Goal: Task Accomplishment & Management: Use online tool/utility

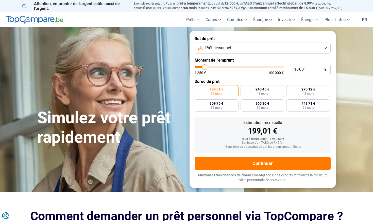
click at [218, 53] on button "Prêt personnel" at bounding box center [263, 48] width 136 height 11
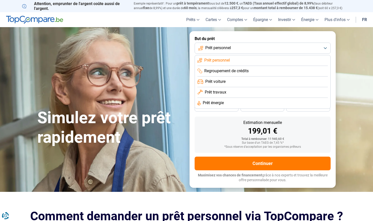
click at [219, 93] on span "Prêt travaux" at bounding box center [216, 93] width 22 height 6
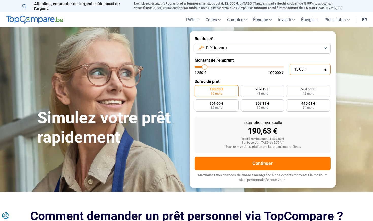
drag, startPoint x: 310, startPoint y: 69, endPoint x: 292, endPoint y: 68, distance: 18.8
click at [292, 68] on input "10 001" at bounding box center [310, 69] width 41 height 11
type input "12 250"
type input "12250"
click at [207, 67] on input "range" at bounding box center [239, 67] width 89 height 2
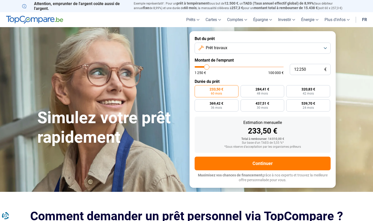
type input "12 750"
type input "12750"
type input "13 500"
type input "13500"
type input "14 500"
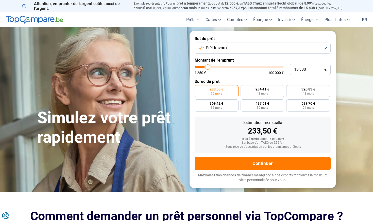
type input "14500"
type input "15 500"
type input "15500"
type input "16 500"
type input "16500"
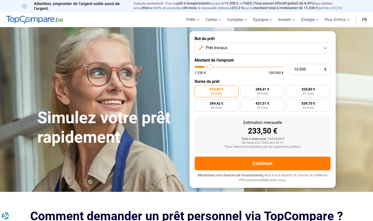
type input "17 500"
type input "17500"
type input "18 250"
type input "18250"
type input "18 750"
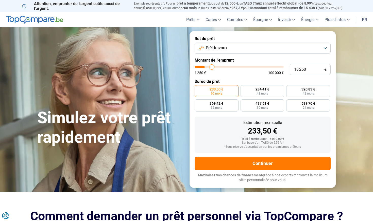
type input "18750"
type input "19 000"
type input "19000"
type input "19 250"
type input "19250"
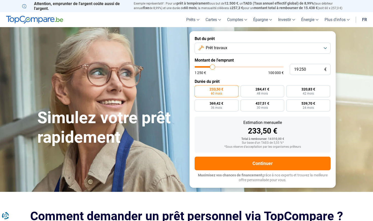
type input "19 500"
type input "19500"
type input "19 750"
type input "19750"
type input "20 000"
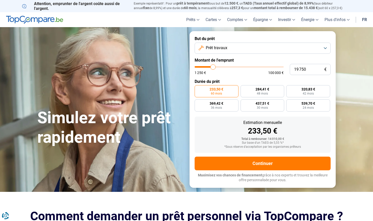
type input "20000"
type input "20 250"
type input "20250"
type input "20 750"
type input "20750"
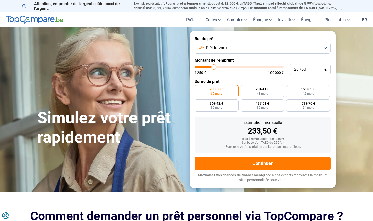
type input "21 250"
type input "21250"
type input "21 750"
type input "21750"
type input "22 500"
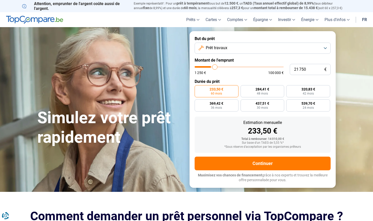
type input "22500"
type input "23 250"
type input "23250"
type input "23 750"
type input "23750"
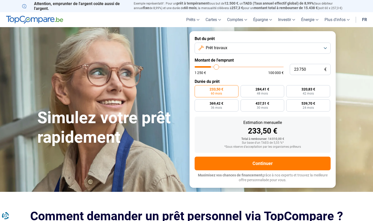
type input "24 250"
type input "24250"
type input "25 000"
type input "25000"
type input "25 500"
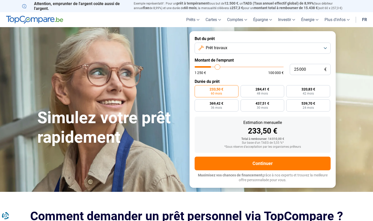
type input "25500"
type input "25 750"
type input "25750"
type input "26 000"
type input "26000"
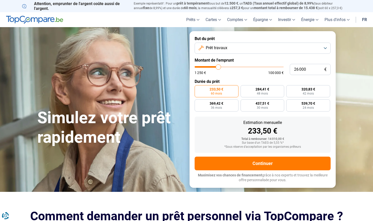
type input "26 250"
type input "26250"
type input "26 500"
type input "26500"
type input "26 750"
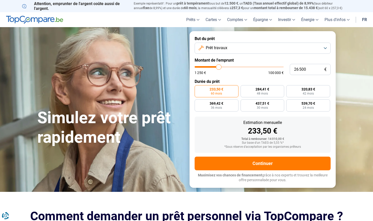
type input "26750"
type input "27 000"
type input "27000"
type input "27 250"
type input "27250"
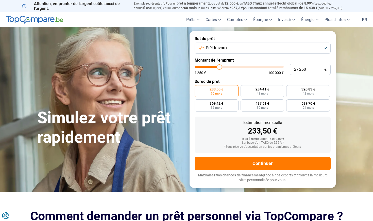
type input "27 750"
type input "27750"
type input "28 000"
type input "28000"
type input "28 500"
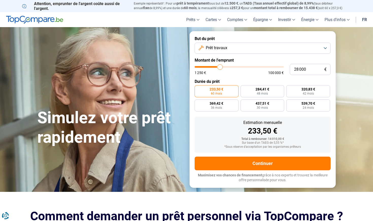
type input "28500"
type input "28 750"
type input "28750"
type input "29 000"
type input "29000"
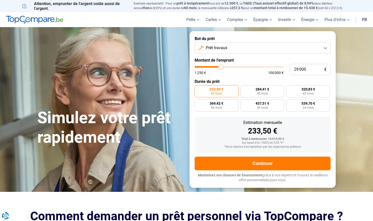
type input "29 250"
type input "29250"
type input "29 500"
type input "29500"
type input "29 750"
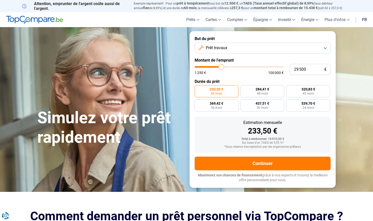
type input "29750"
type input "30 000"
type input "30000"
type input "30 250"
type input "30250"
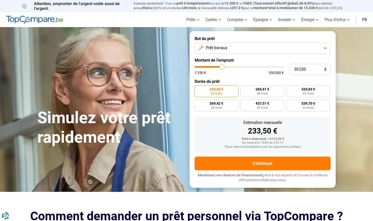
type input "30 500"
type input "30500"
type input "30 750"
type input "30750"
type input "31 000"
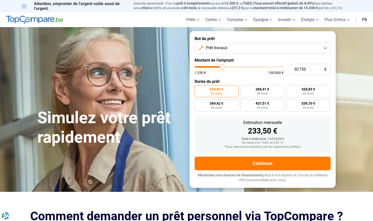
type input "31000"
type input "31 250"
type input "31250"
type input "31 750"
type input "31750"
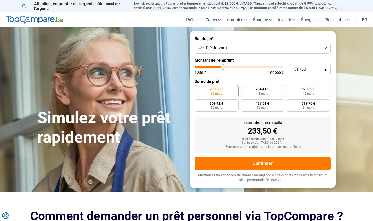
type input "32 000"
type input "32000"
type input "32 250"
type input "32250"
type input "32 750"
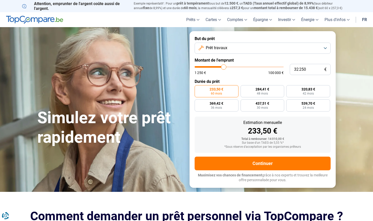
type input "32750"
type input "33 250"
type input "33250"
type input "33 750"
type input "33750"
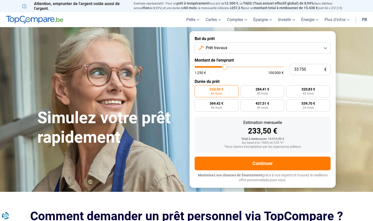
type input "34 000"
type input "34000"
type input "34 500"
type input "34500"
type input "34 750"
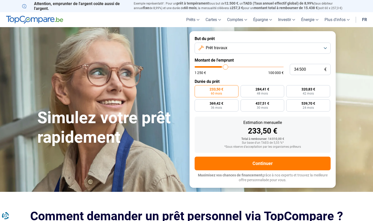
type input "34750"
type input "35 250"
type input "35250"
type input "35 500"
type input "35500"
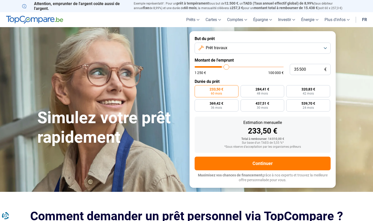
type input "35 750"
type input "35750"
type input "36 000"
type input "36000"
type input "36 250"
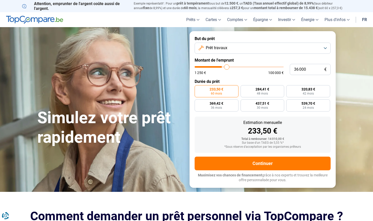
type input "36250"
type input "36 500"
type input "36500"
type input "36 750"
type input "36750"
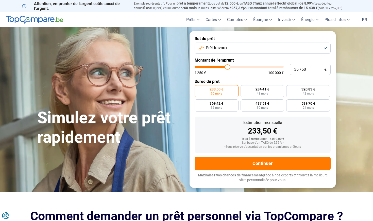
type input "37 000"
type input "37000"
type input "37 500"
type input "37500"
type input "38 250"
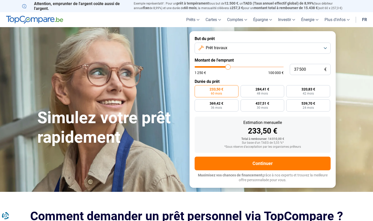
type input "38250"
type input "39 000"
type input "39000"
type input "39 500"
type input "39500"
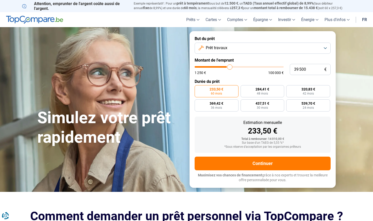
type input "40 000"
type input "40000"
type input "40 750"
type input "40750"
type input "41 500"
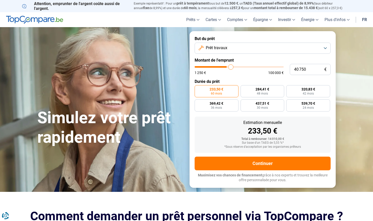
type input "41500"
type input "42 000"
type input "42000"
type input "42 500"
type input "42500"
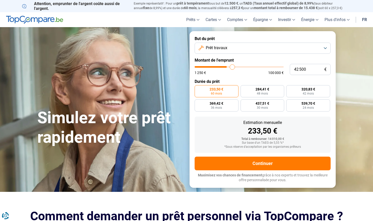
type input "43 000"
type input "43000"
type input "43 250"
type input "43250"
type input "43 500"
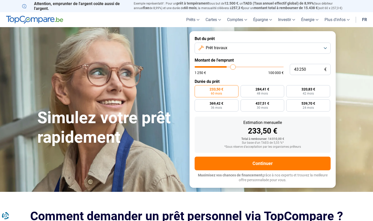
type input "43500"
type input "43 750"
type input "43750"
type input "44 250"
type input "44250"
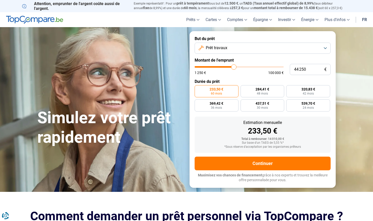
type input "44 750"
type input "44750"
type input "45 250"
type input "45250"
type input "45 750"
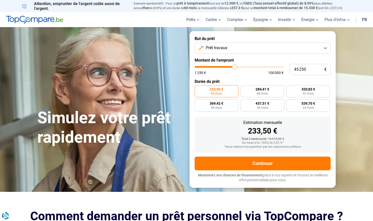
type input "45750"
type input "46 500"
type input "46500"
type input "47 000"
type input "47000"
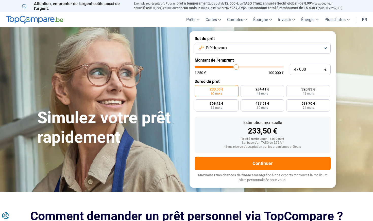
type input "47 500"
type input "47500"
type input "48 000"
type input "48000"
type input "48 250"
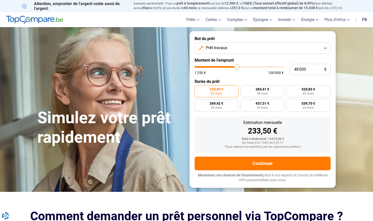
type input "48250"
type input "48 750"
type input "48750"
type input "49 500"
type input "49500"
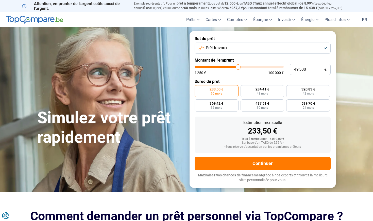
type input "50 000"
type input "50000"
type input "50 500"
type input "50500"
type input "51 000"
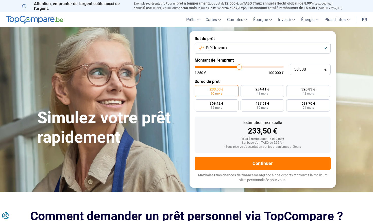
type input "51000"
type input "51 500"
type input "51500"
type input "52 000"
type input "52000"
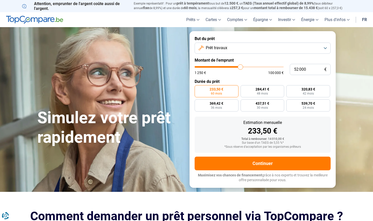
type input "52 500"
type input "52500"
type input "52 750"
type input "52750"
type input "53 250"
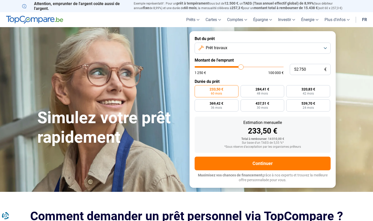
type input "53250"
type input "53 500"
type input "53500"
type input "53 000"
type input "53000"
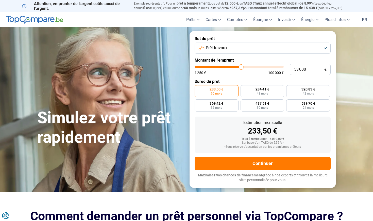
type input "52 000"
type input "52000"
type input "51 000"
type input "51000"
type input "50 250"
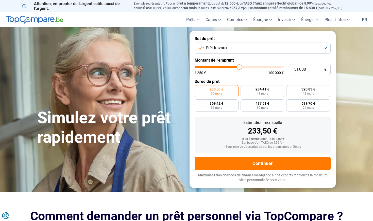
type input "50250"
type input "49 750"
type input "49750"
drag, startPoint x: 207, startPoint y: 68, endPoint x: 239, endPoint y: 69, distance: 32.0
click at [239, 68] on input "range" at bounding box center [239, 67] width 89 height 2
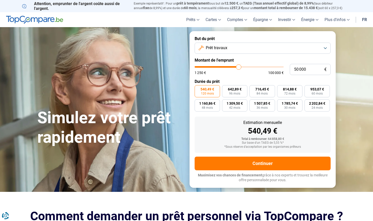
click at [286, 80] on label "Durée du prêt" at bounding box center [263, 81] width 136 height 5
click at [300, 69] on input "50 000" at bounding box center [310, 69] width 41 height 11
drag, startPoint x: 237, startPoint y: 66, endPoint x: 225, endPoint y: 67, distance: 12.2
click at [225, 67] on input "range" at bounding box center [239, 67] width 89 height 2
drag, startPoint x: 225, startPoint y: 67, endPoint x: 239, endPoint y: 67, distance: 13.4
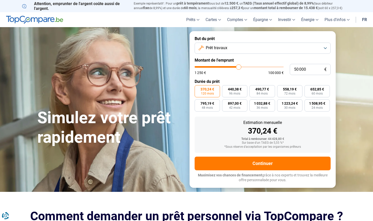
click at [239, 67] on input "range" at bounding box center [239, 67] width 89 height 2
